Goal: Task Accomplishment & Management: Use online tool/utility

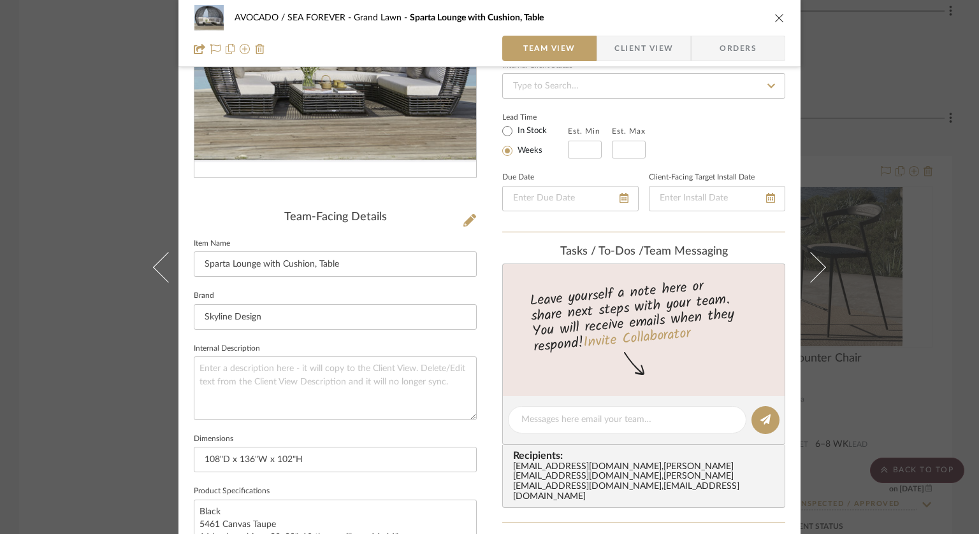
scroll to position [191, 0]
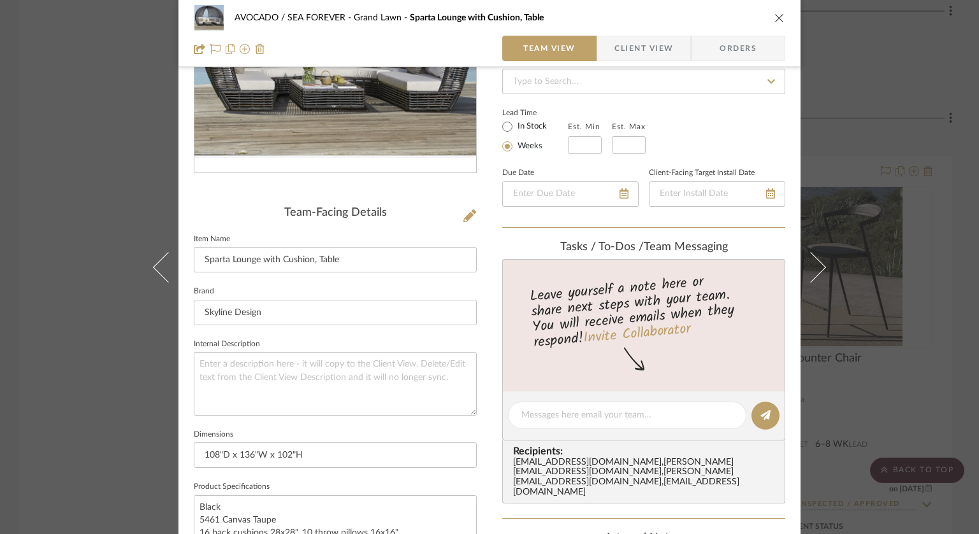
click at [779, 17] on icon "close" at bounding box center [779, 18] width 10 height 10
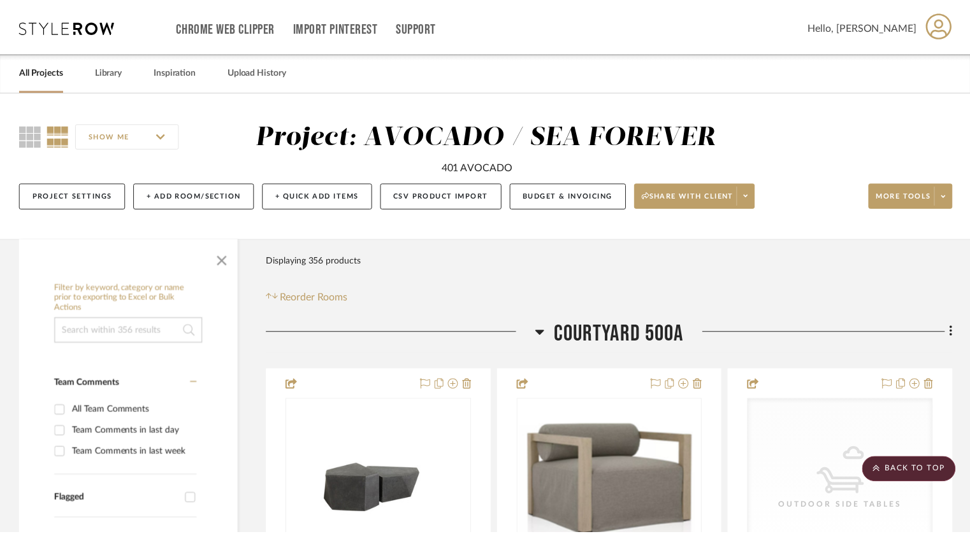
scroll to position [45732, 0]
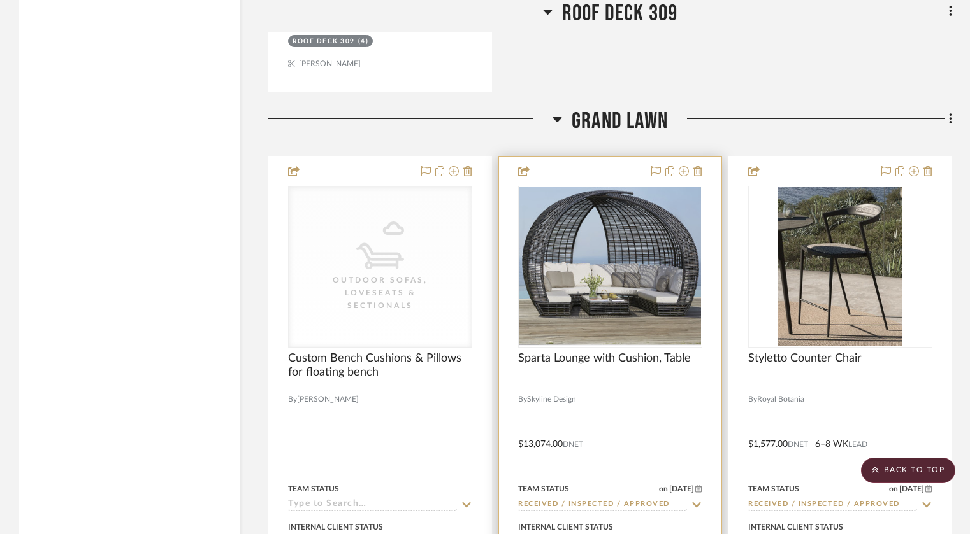
click at [614, 373] on div at bounding box center [610, 435] width 222 height 557
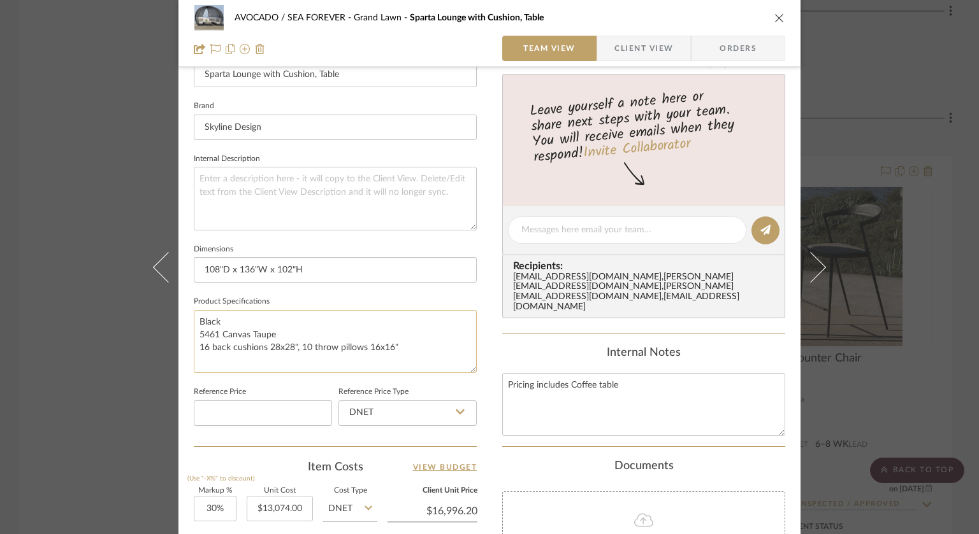
scroll to position [382, 0]
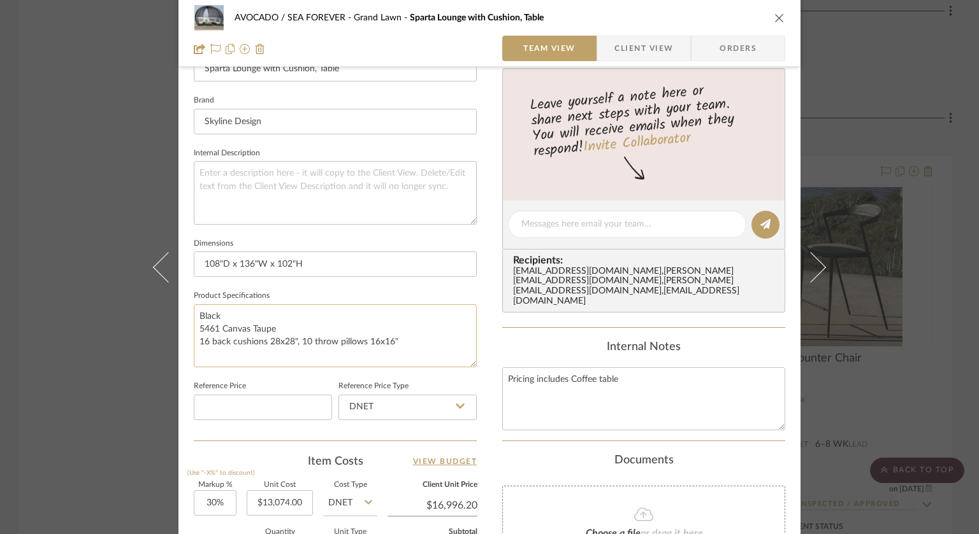
click at [409, 336] on textarea "Black 5461 Canvas Taupe 16 back cushions 28x28", 10 throw pillows 16x16"" at bounding box center [335, 336] width 283 height 63
type textarea "Black 5461 Canvas Taupe 16 back cushions 28x28", 10 throw pillows 16x16" coffee…"
click at [480, 278] on div "AVOCADO / SEA FOREVER Grand Lawn Sparta Lounge with Cushion, Table Team View Cl…" at bounding box center [489, 214] width 622 height 1174
click at [486, 322] on div "AVOCADO / SEA FOREVER Grand Lawn Sparta Lounge with Cushion, Table Team View Cl…" at bounding box center [489, 214] width 622 height 1174
click at [779, 17] on icon "close" at bounding box center [779, 18] width 10 height 10
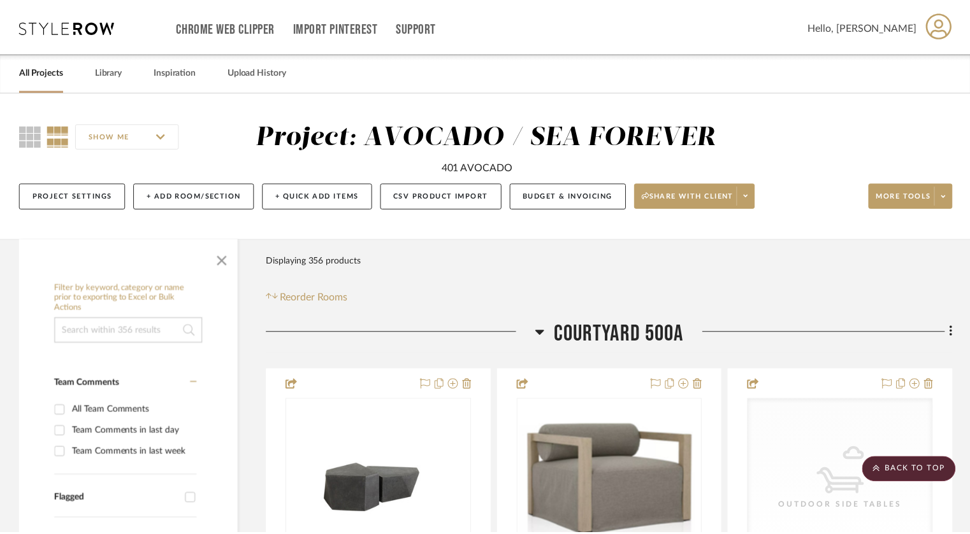
scroll to position [45732, 0]
